Goal: Transaction & Acquisition: Obtain resource

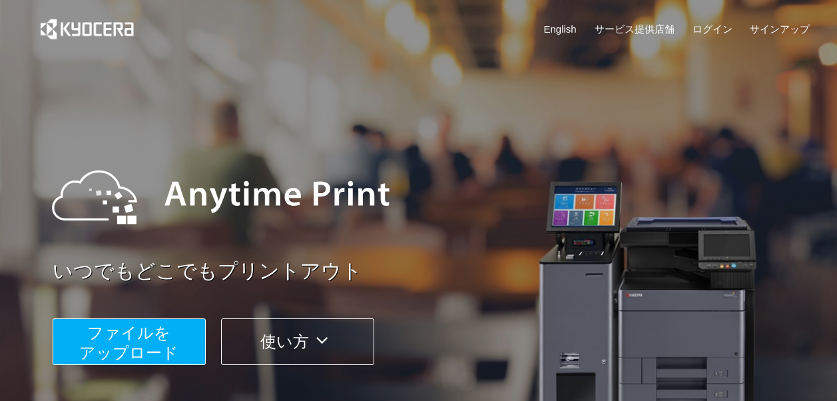
click at [495, 160] on div at bounding box center [429, 197] width 780 height 120
click at [146, 335] on span "ファイルを ​​アップロード" at bounding box center [128, 343] width 99 height 38
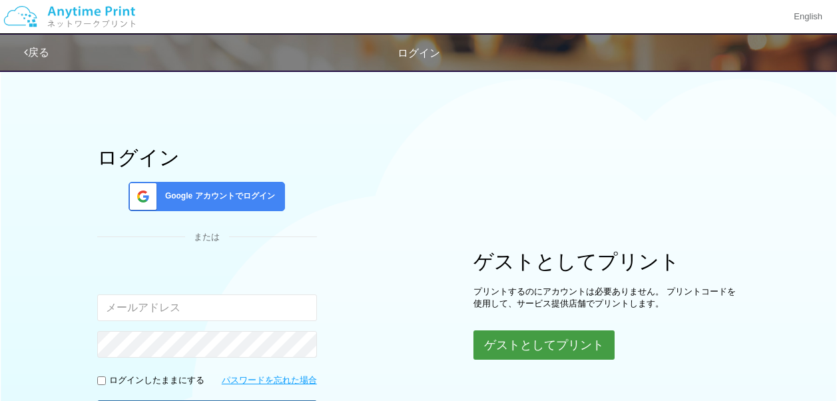
click at [544, 348] on button "ゲストとしてプリント" at bounding box center [543, 344] width 141 height 29
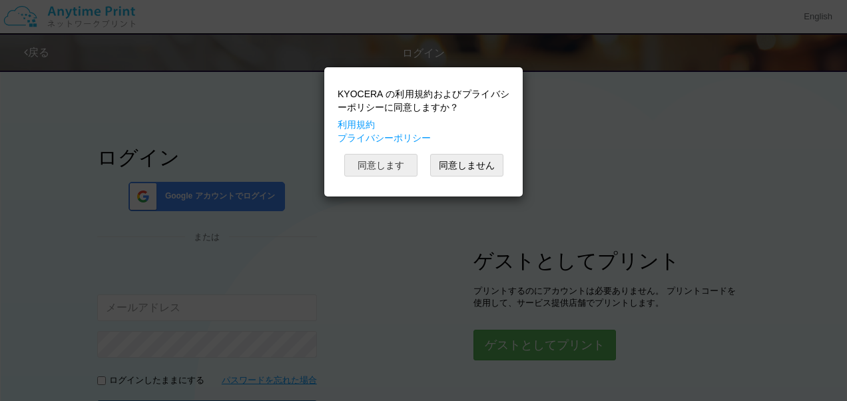
click at [388, 154] on button "同意します" at bounding box center [380, 165] width 73 height 23
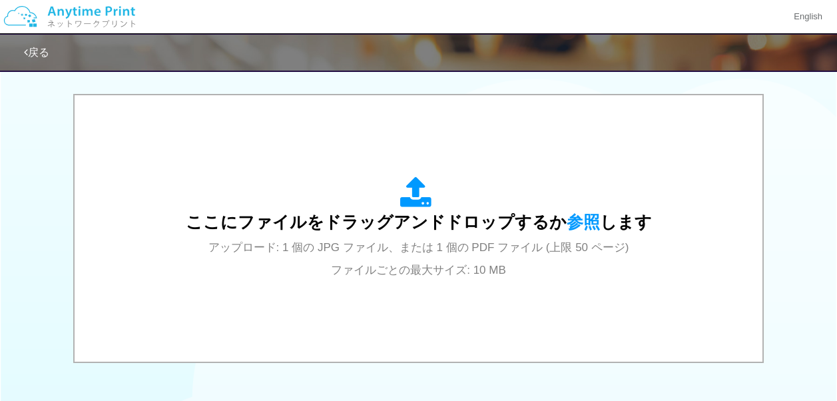
scroll to position [409, 0]
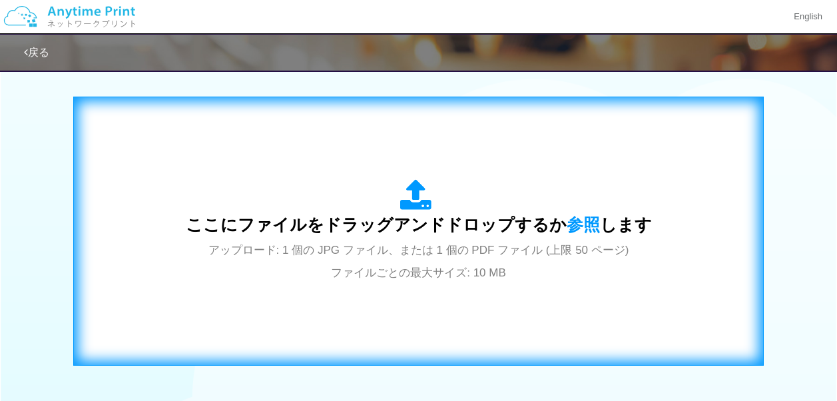
click at [461, 224] on span "ここにファイルをドラッグアンドドロップするか 参照 します" at bounding box center [419, 224] width 466 height 19
click at [473, 211] on div "ここにファイルをドラッグアンドドロップするか 参照 します アップロード: 1 個の JPG ファイル、または 1 個の PDF ファイル (上限 50 ペー…" at bounding box center [419, 231] width 466 height 104
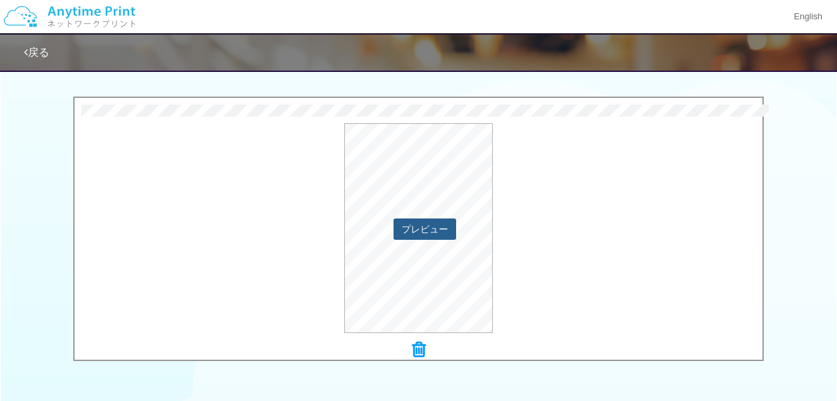
click at [410, 229] on button "プレビュー" at bounding box center [425, 228] width 63 height 21
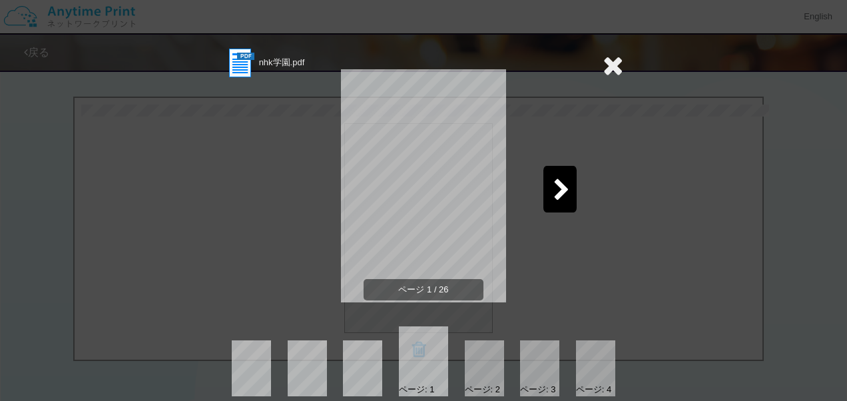
click at [569, 184] on div at bounding box center [559, 189] width 33 height 47
click at [570, 184] on div at bounding box center [559, 189] width 33 height 47
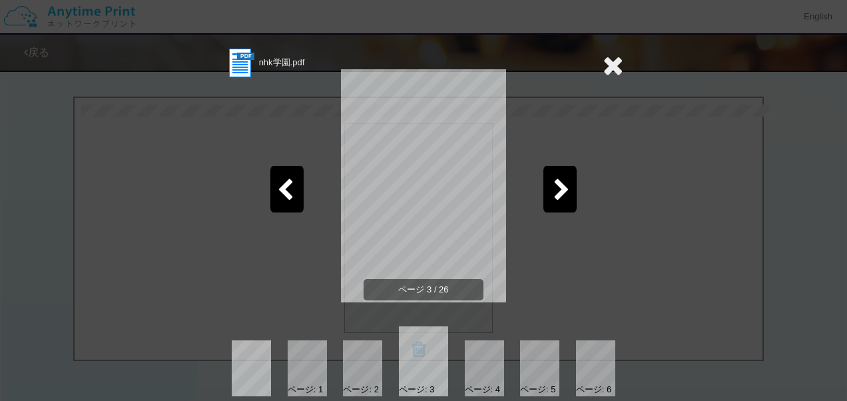
click at [613, 63] on icon at bounding box center [613, 65] width 21 height 27
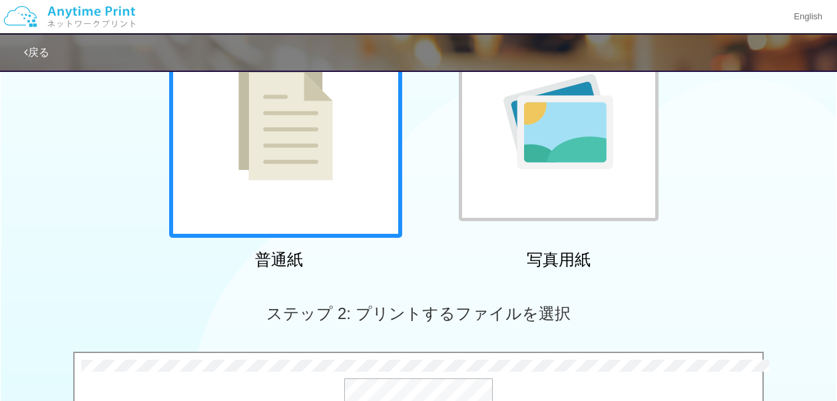
scroll to position [0, 0]
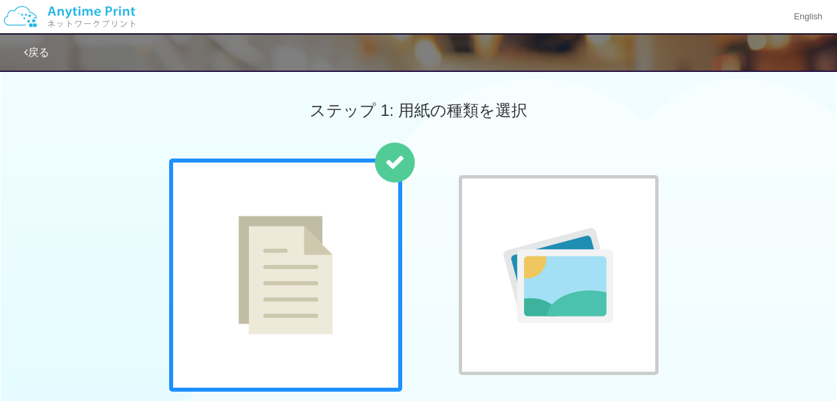
drag, startPoint x: 367, startPoint y: 30, endPoint x: 362, endPoint y: -35, distance: 64.8
click at [362, 0] on html "English 戻る ステップ 1: 用紙の種類を選択 普通紙 写真用紙" at bounding box center [418, 200] width 837 height 401
